Goal: Transaction & Acquisition: Purchase product/service

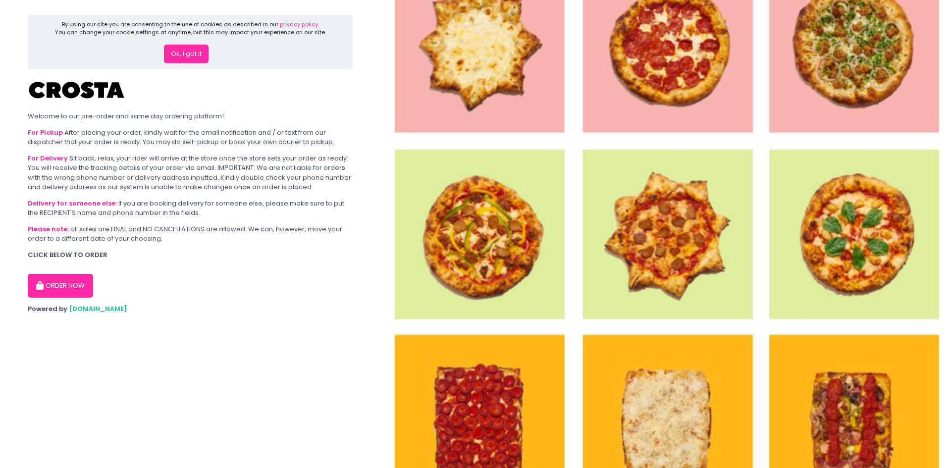
click at [76, 284] on button "ORDER NOW" at bounding box center [60, 286] width 65 height 24
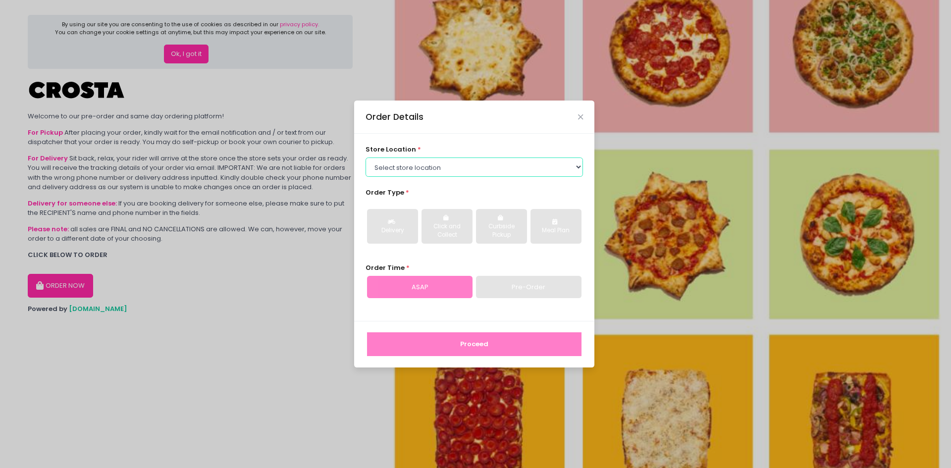
click at [450, 165] on select "Select store location [PERSON_NAME] Pizza - [PERSON_NAME] Pizza - [GEOGRAPHIC_D…" at bounding box center [475, 167] width 218 height 19
click at [366, 158] on select "Select store location [PERSON_NAME] Pizza - [PERSON_NAME] Pizza - [GEOGRAPHIC_D…" at bounding box center [475, 167] width 218 height 19
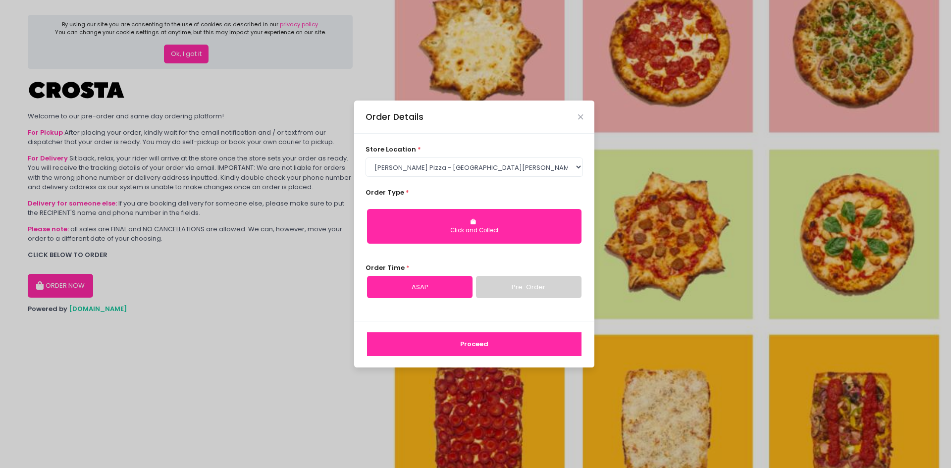
drag, startPoint x: 439, startPoint y: 226, endPoint x: 469, endPoint y: 195, distance: 42.7
click at [468, 195] on div "Order Type * Click and Collect" at bounding box center [475, 220] width 218 height 64
click at [472, 231] on div "Click and Collect" at bounding box center [474, 230] width 201 height 9
click at [440, 226] on div "Click and Collect" at bounding box center [474, 230] width 201 height 9
click at [531, 154] on div "store location * Select store location [PERSON_NAME] Pizza - [PERSON_NAME] Pizz…" at bounding box center [475, 161] width 218 height 32
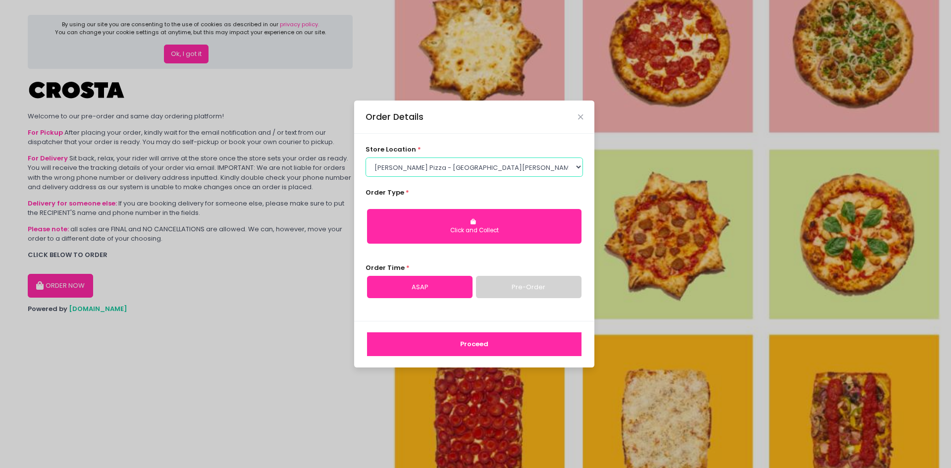
click at [529, 164] on select "Select store location [PERSON_NAME] Pizza - [PERSON_NAME] Pizza - [GEOGRAPHIC_D…" at bounding box center [475, 167] width 218 height 19
select select "5fabb2e53664a8677beaeb89"
click at [366, 158] on select "Select store location [PERSON_NAME] Pizza - [PERSON_NAME] Pizza - [GEOGRAPHIC_D…" at bounding box center [475, 167] width 218 height 19
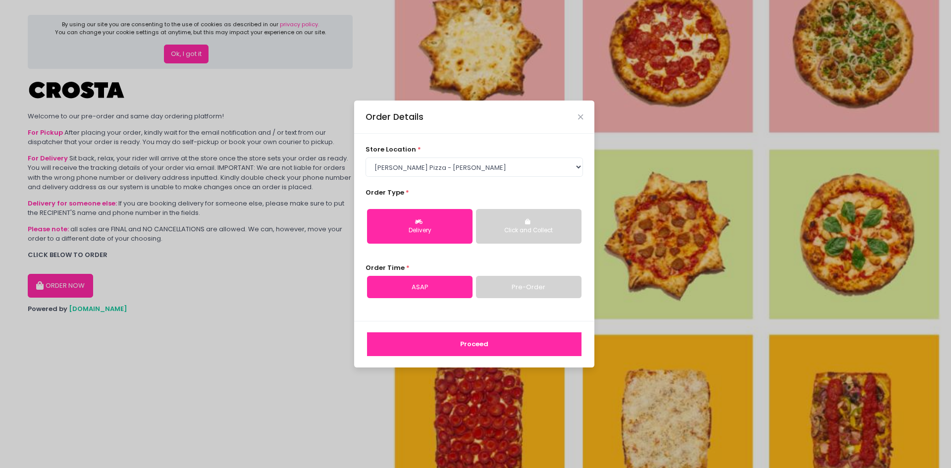
click at [434, 228] on div "Delivery" at bounding box center [420, 230] width 92 height 9
click at [519, 292] on link "Pre-Order" at bounding box center [529, 287] width 106 height 23
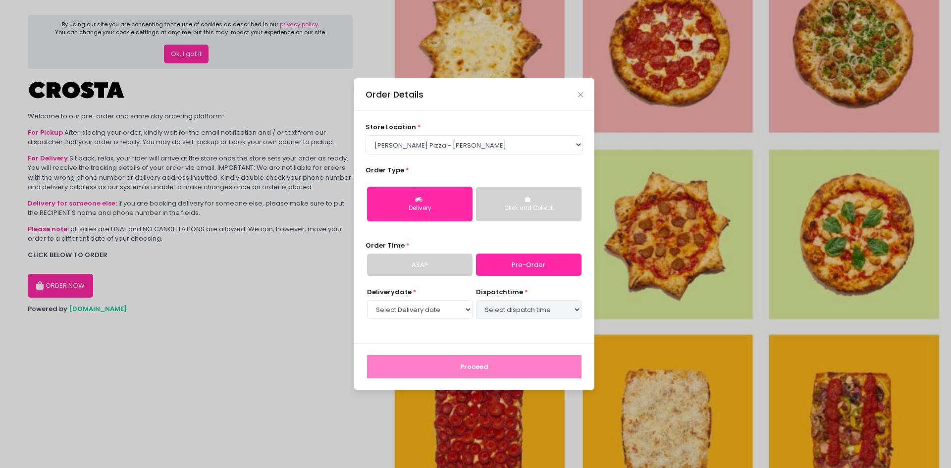
select select "[DATE]"
click at [461, 264] on link "ASAP" at bounding box center [420, 265] width 106 height 23
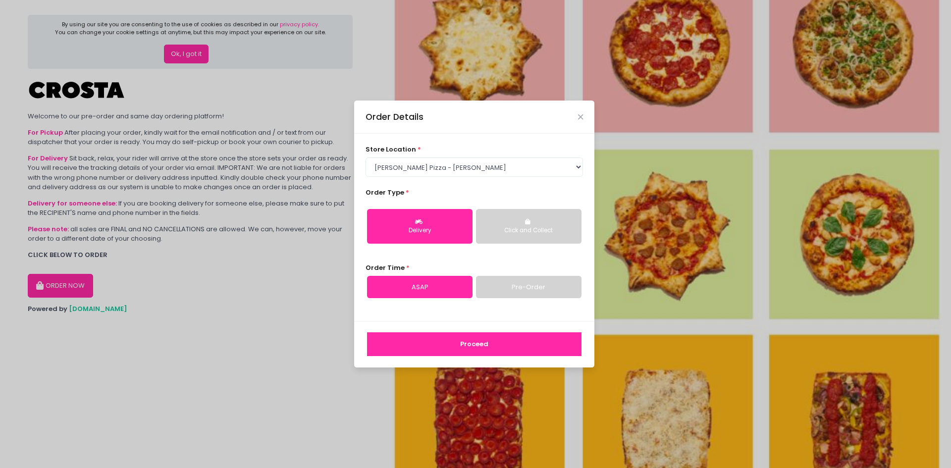
click at [488, 345] on button "Proceed" at bounding box center [474, 344] width 214 height 24
